Goal: Task Accomplishment & Management: Complete application form

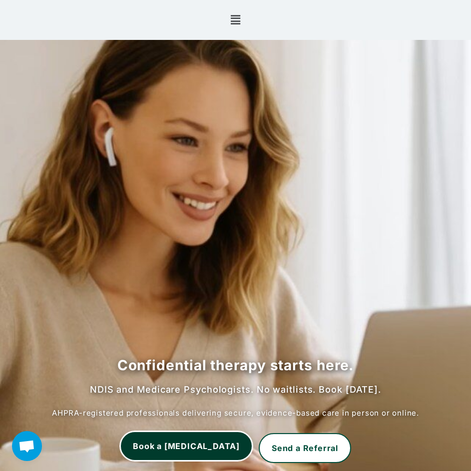
click at [226, 444] on link "Book a [MEDICAL_DATA]" at bounding box center [186, 446] width 133 height 30
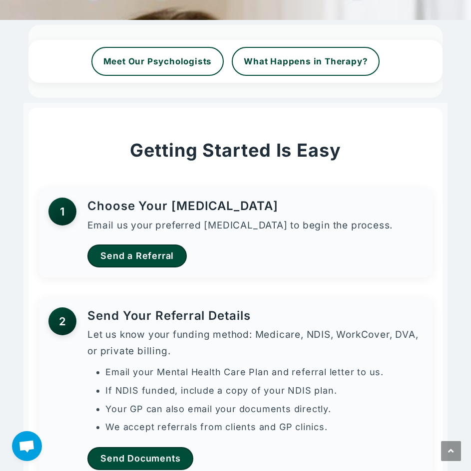
scroll to position [142, 0]
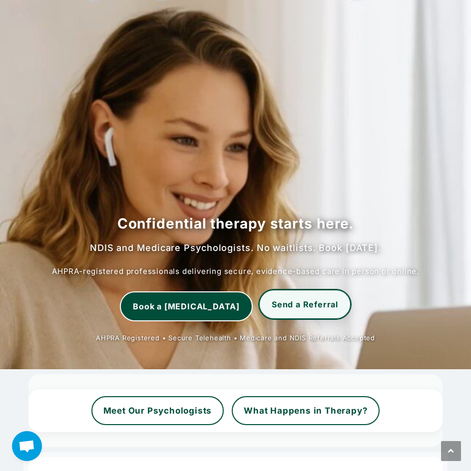
click at [265, 314] on link "Send a Referral" at bounding box center [305, 305] width 92 height 30
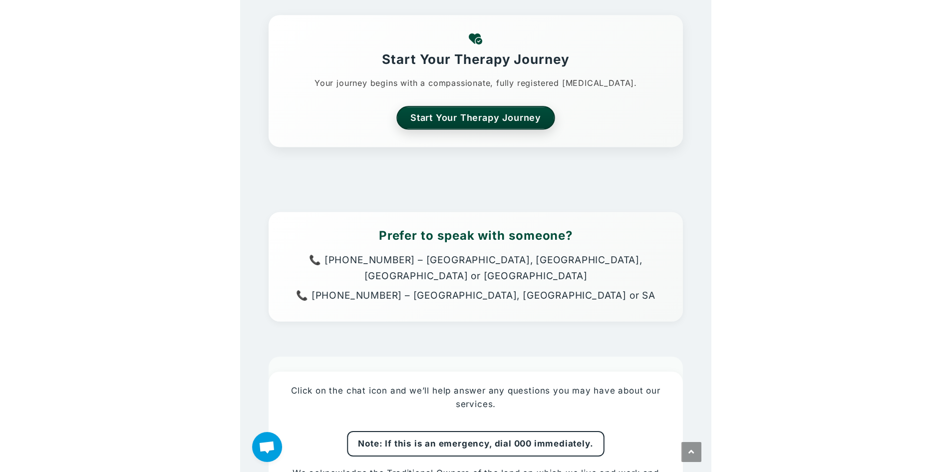
scroll to position [2423, 0]
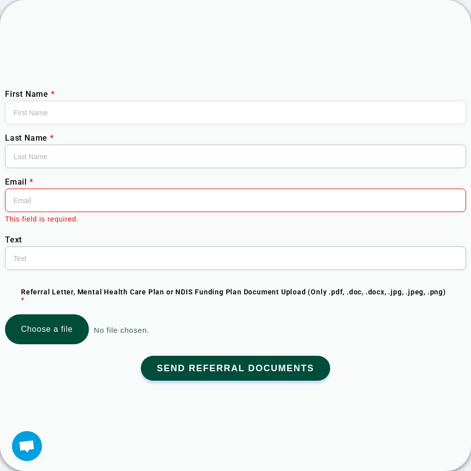
click at [53, 212] on input "Email *" at bounding box center [235, 200] width 461 height 23
click at [63, 232] on div "First Name * Last Name * Email * This field is required. Text Referral Letter, …" at bounding box center [235, 235] width 471 height 301
drag, startPoint x: 436, startPoint y: 0, endPoint x: 262, endPoint y: 102, distance: 201.8
click at [262, 98] on label "First Name *" at bounding box center [235, 94] width 461 height 8
click at [262, 102] on input "First Name *" at bounding box center [235, 112] width 461 height 23
